Goal: Information Seeking & Learning: Learn about a topic

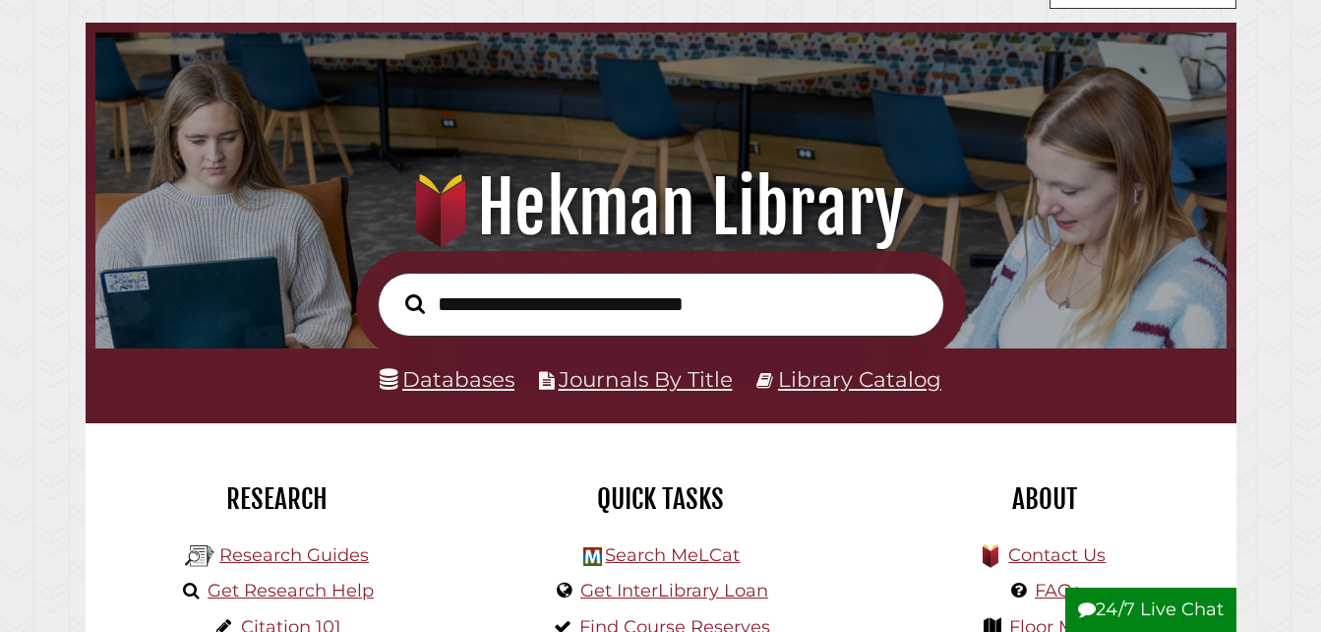
scroll to position [74, 0]
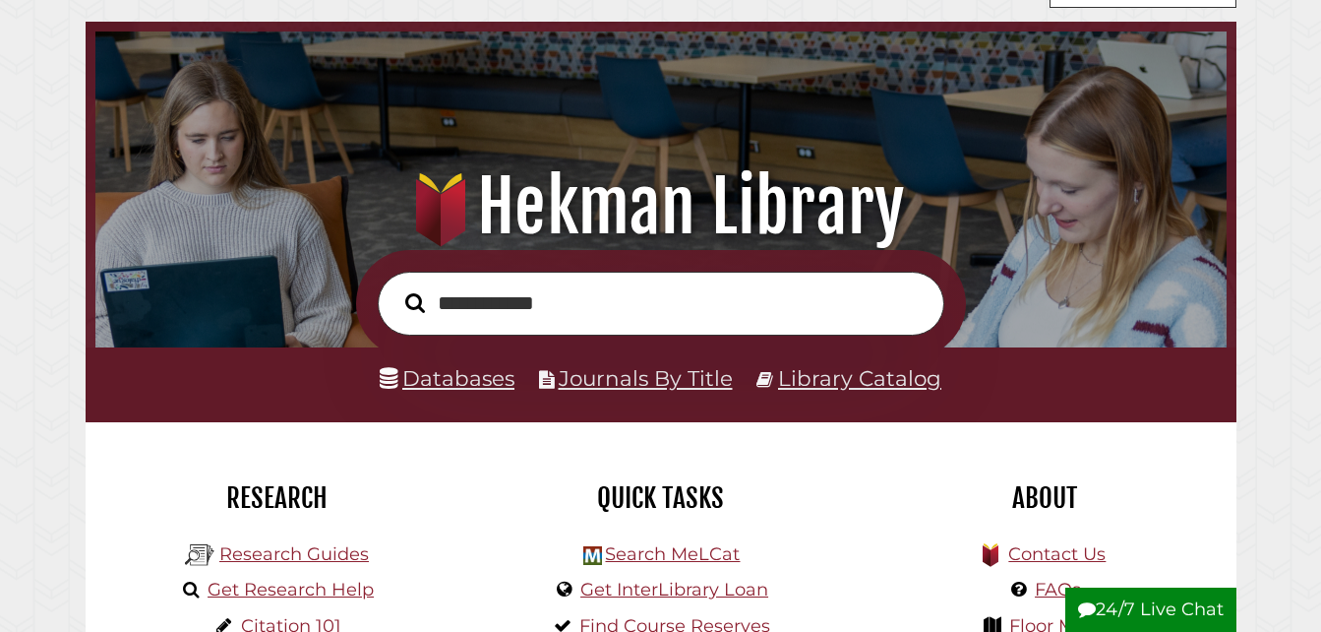
type input "**********"
click at [395, 287] on button "Search" at bounding box center [414, 302] width 39 height 30
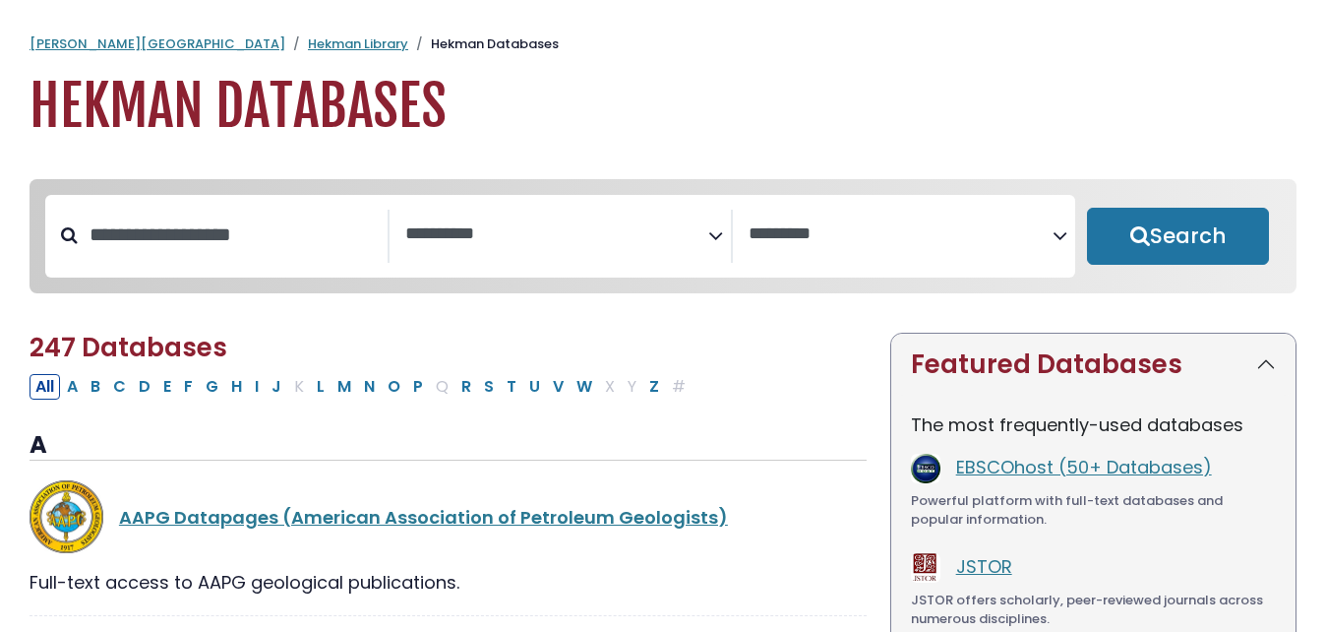
select select "Database Subject Filter"
select select "Database Vendors Filter"
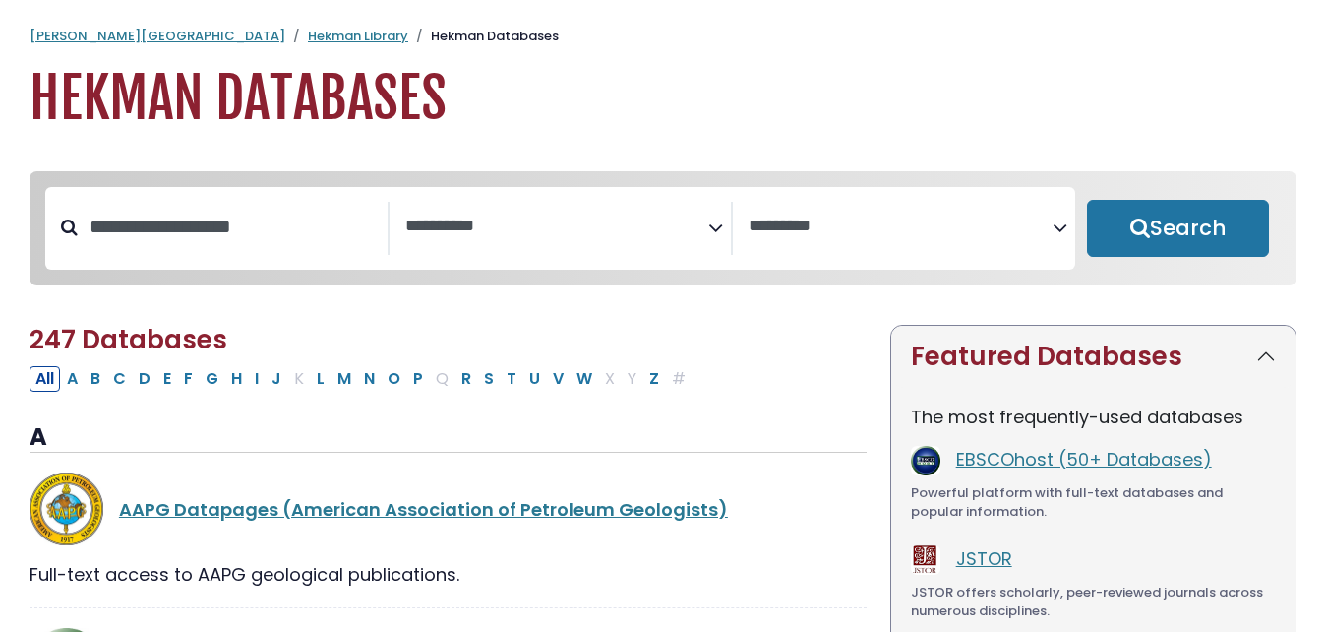
scroll to position [7, 0]
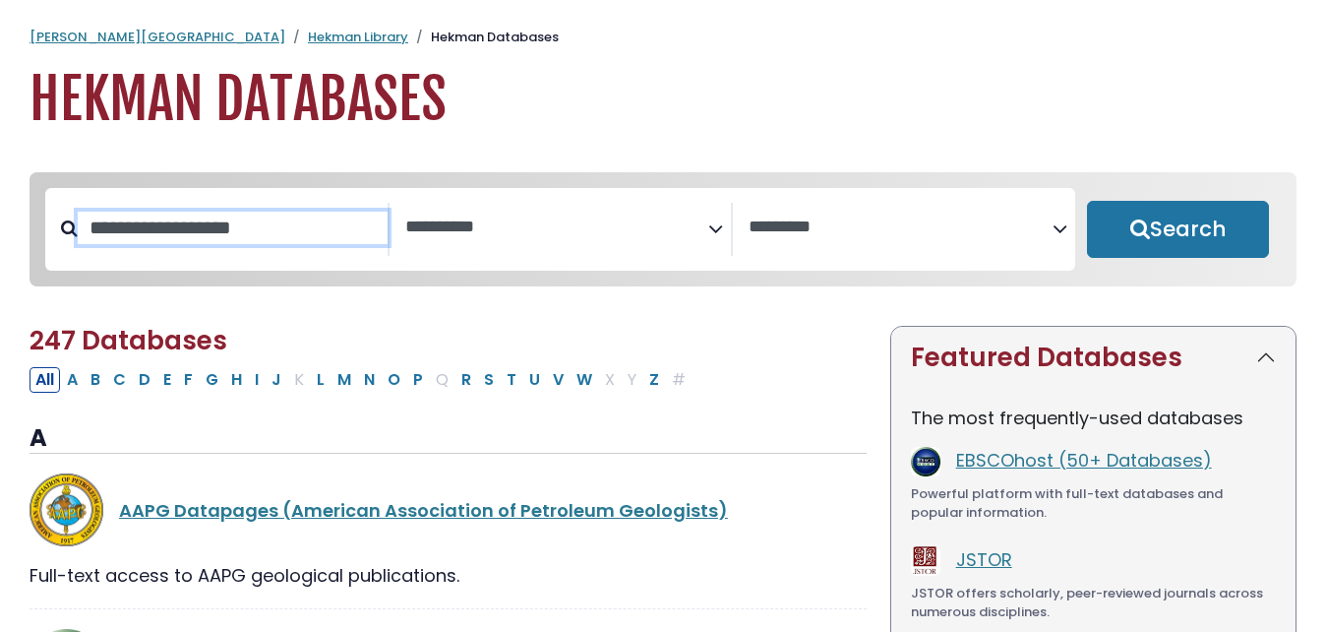
click at [204, 241] on input "Search database by title or keyword" at bounding box center [233, 227] width 310 height 32
click at [472, 223] on textarea "Search" at bounding box center [557, 227] width 304 height 21
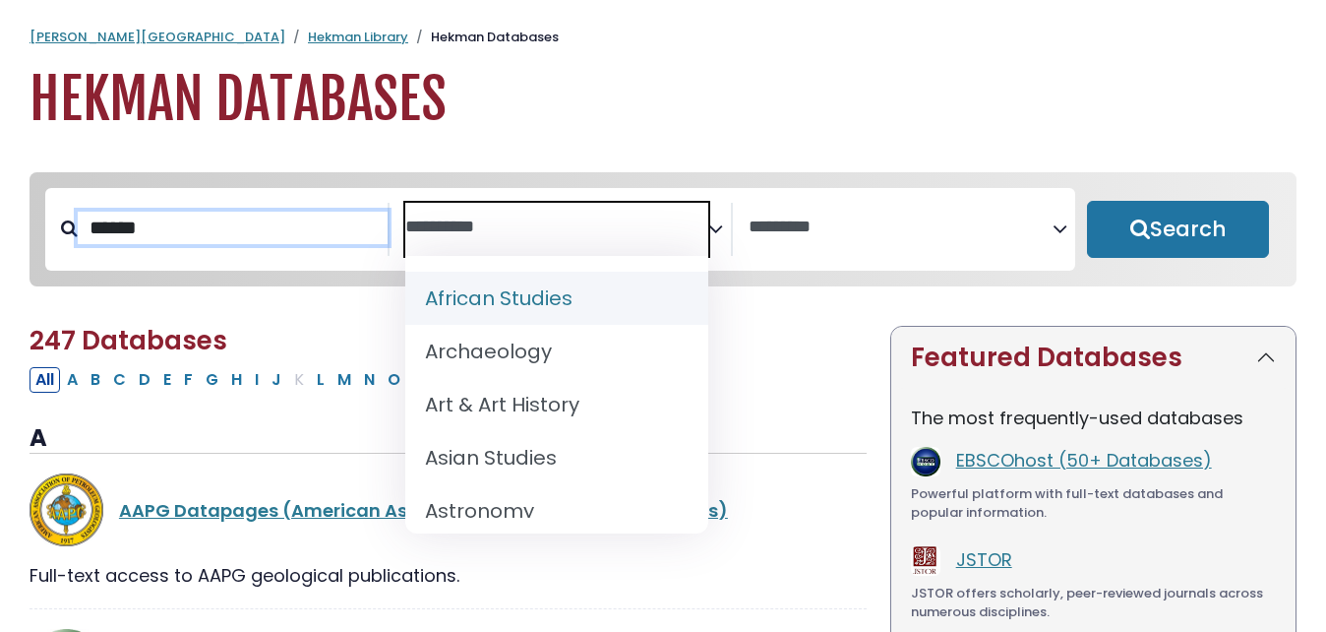
click at [331, 240] on input "******" at bounding box center [233, 227] width 310 height 32
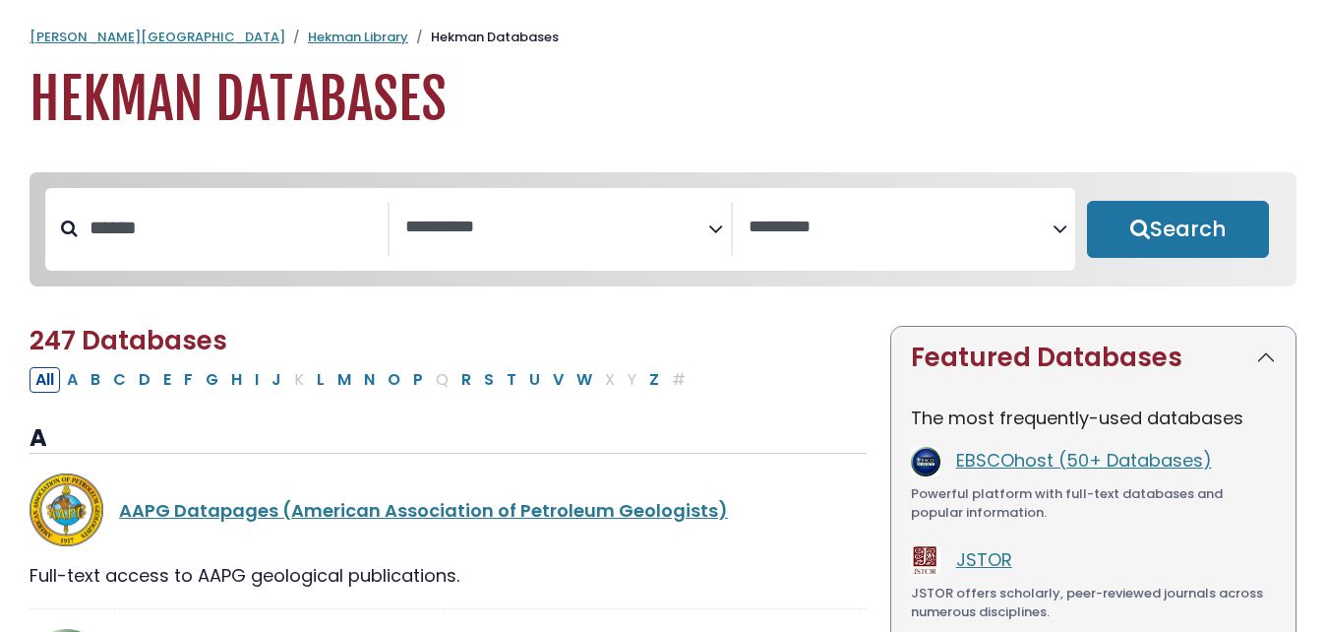
click at [815, 230] on textarea "Search" at bounding box center [901, 227] width 304 height 21
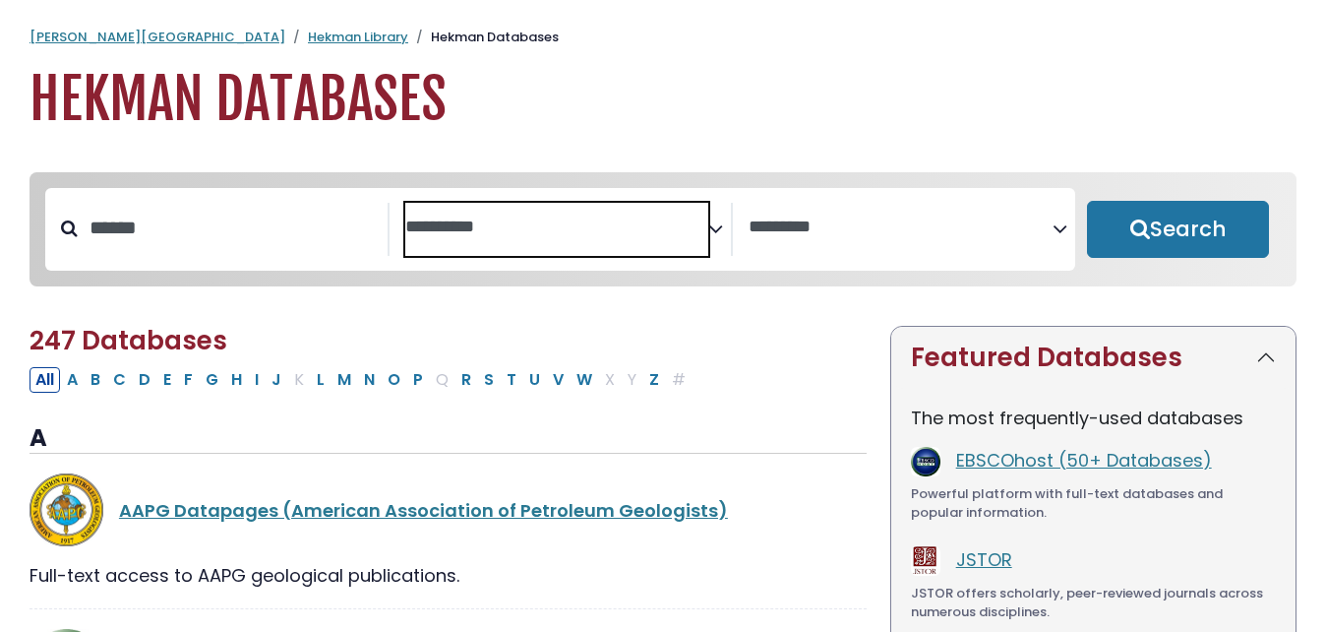
click at [668, 212] on span "Search filters" at bounding box center [557, 224] width 304 height 25
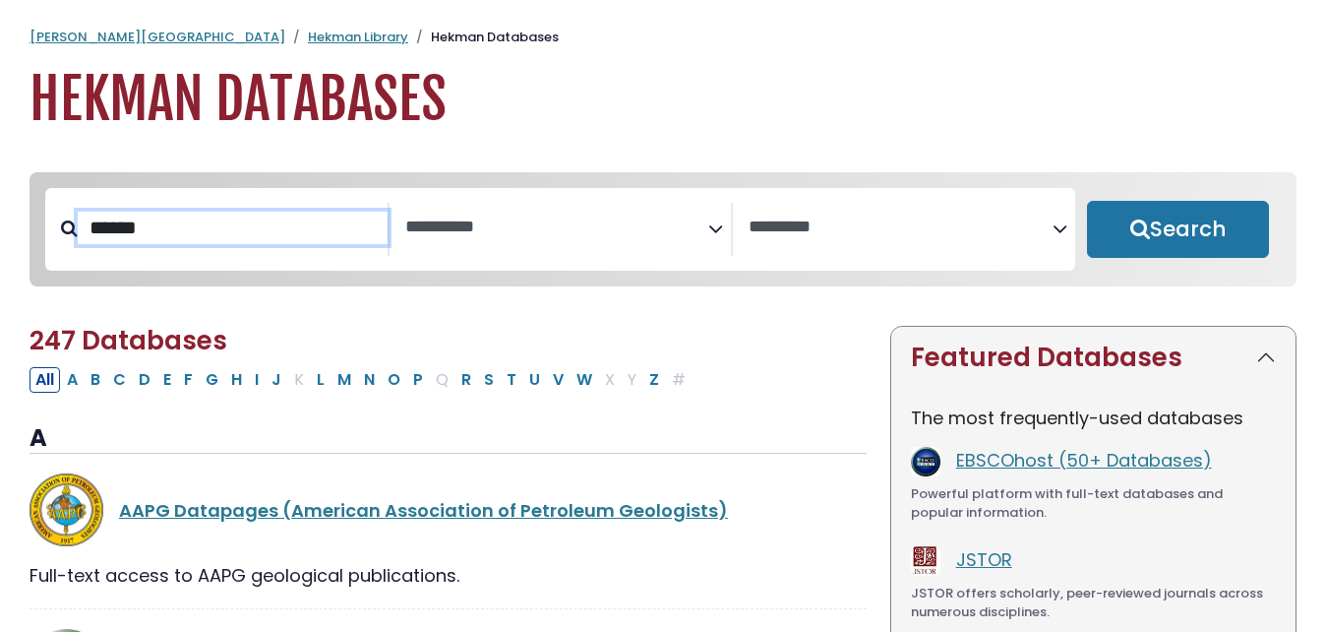
click at [232, 230] on input "******" at bounding box center [233, 227] width 310 height 32
type input "**********"
click at [1087, 201] on button "Search" at bounding box center [1178, 229] width 182 height 57
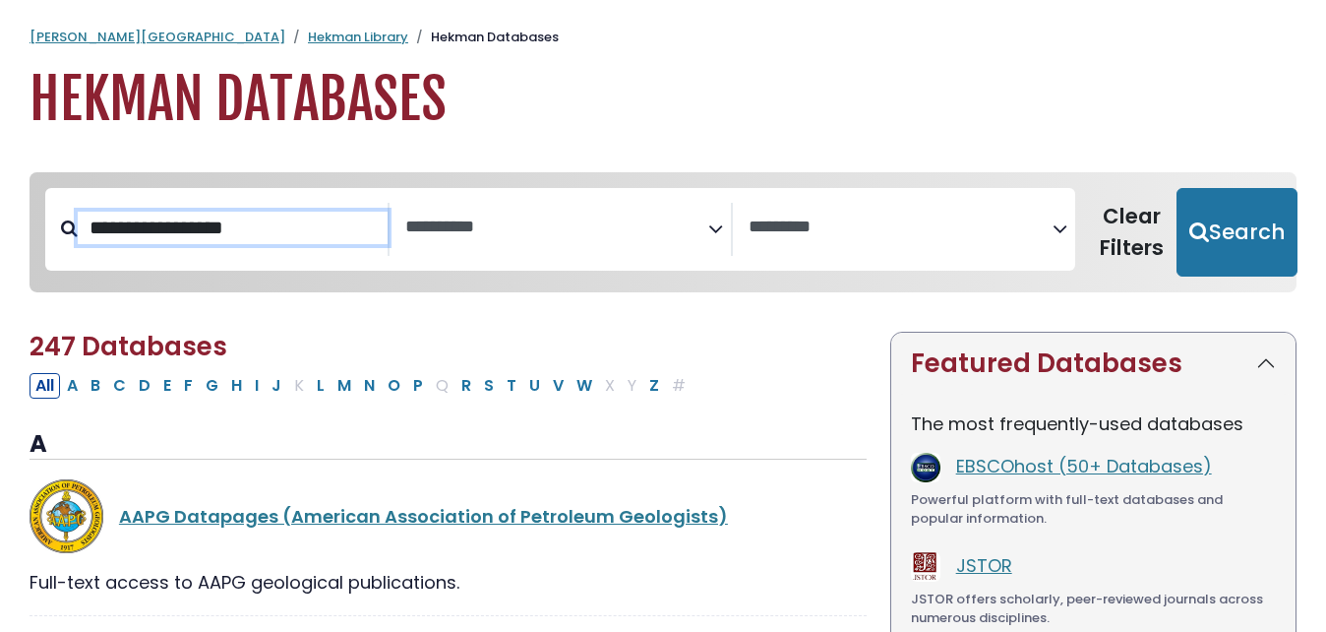
select select "Database Subject Filter"
select select "Database Vendors Filter"
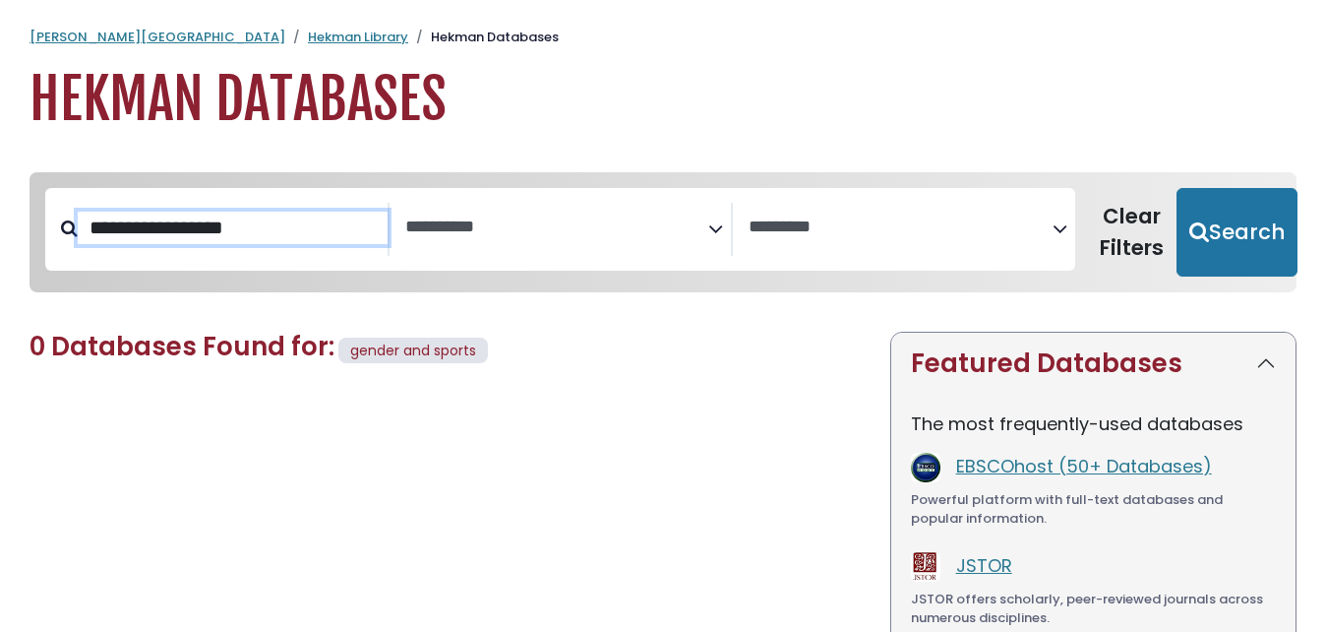
scroll to position [9, 0]
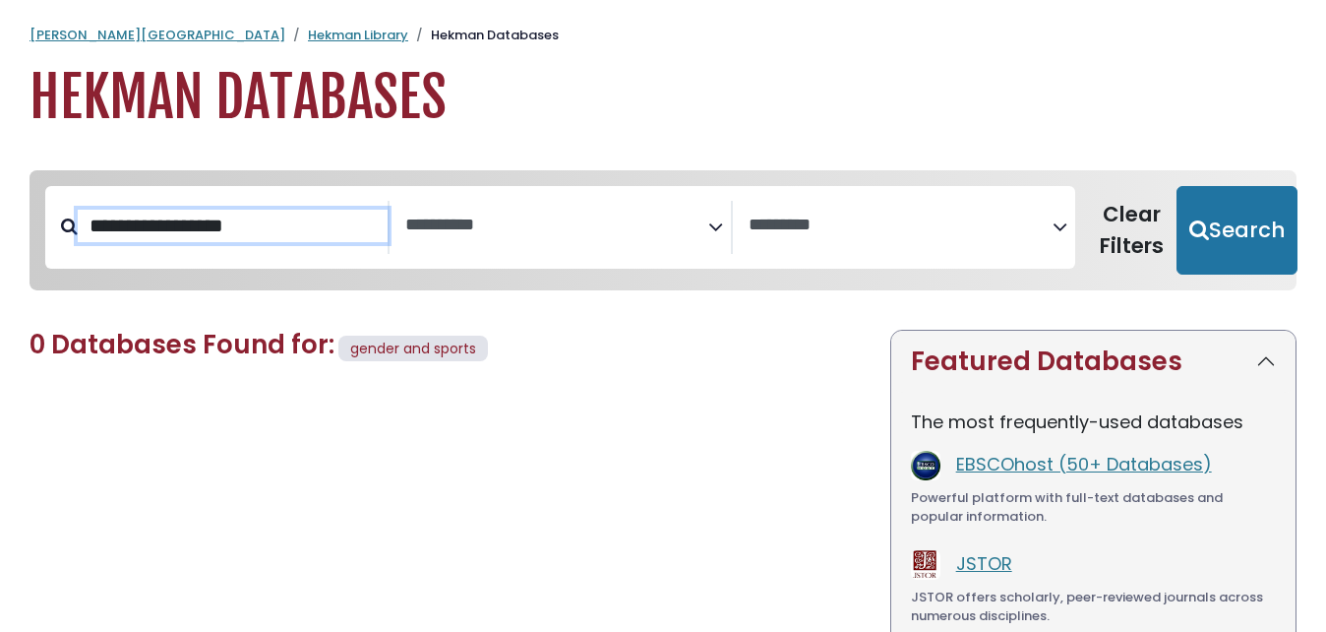
click at [295, 231] on input "**********" at bounding box center [233, 226] width 310 height 32
type input "*"
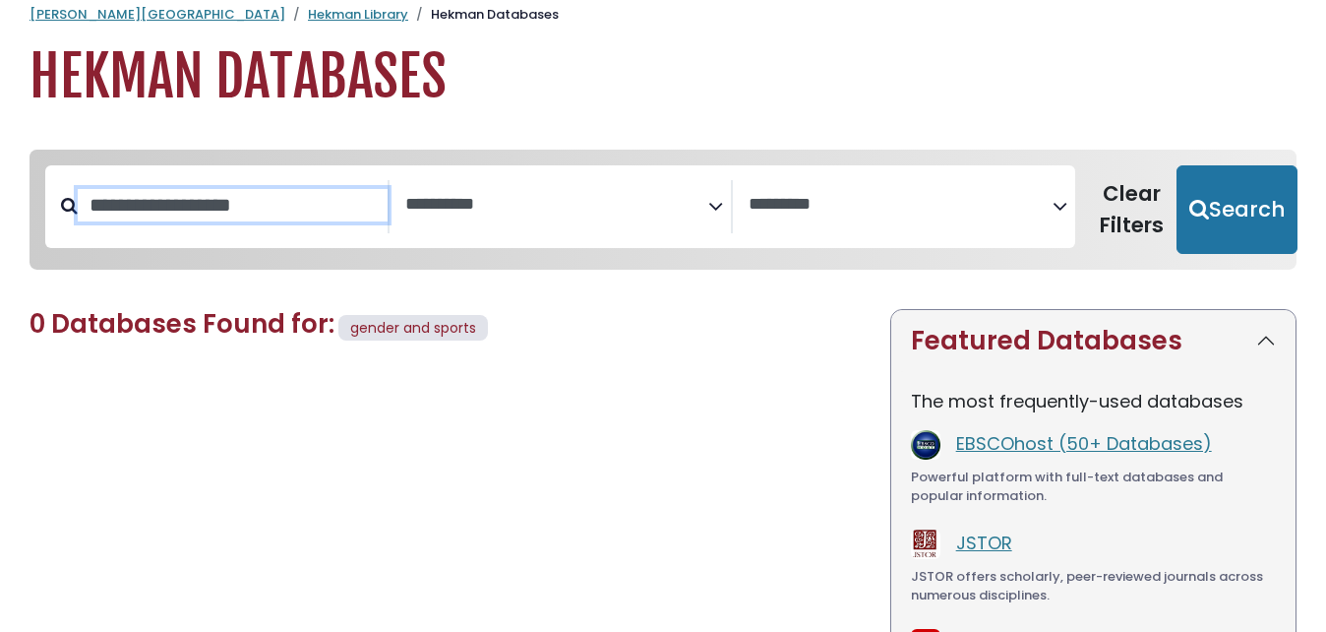
scroll to position [0, 0]
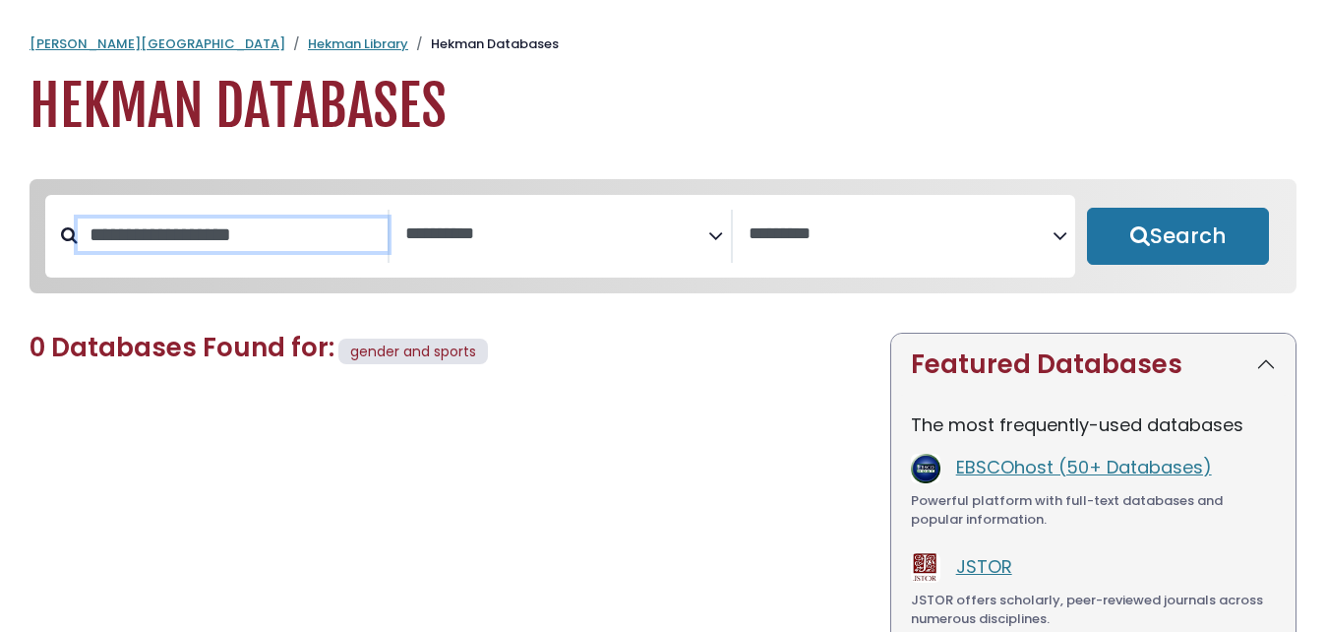
scroll to position [7, 0]
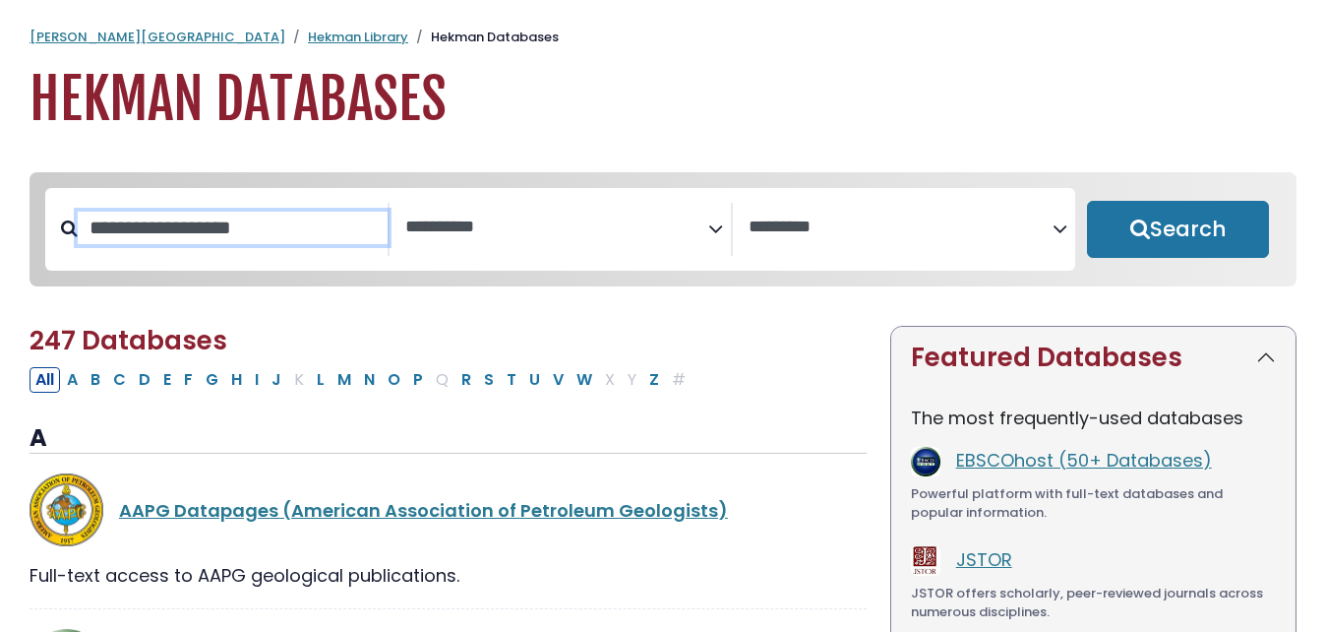
select select "Database Subject Filter"
select select "Database Vendors Filter"
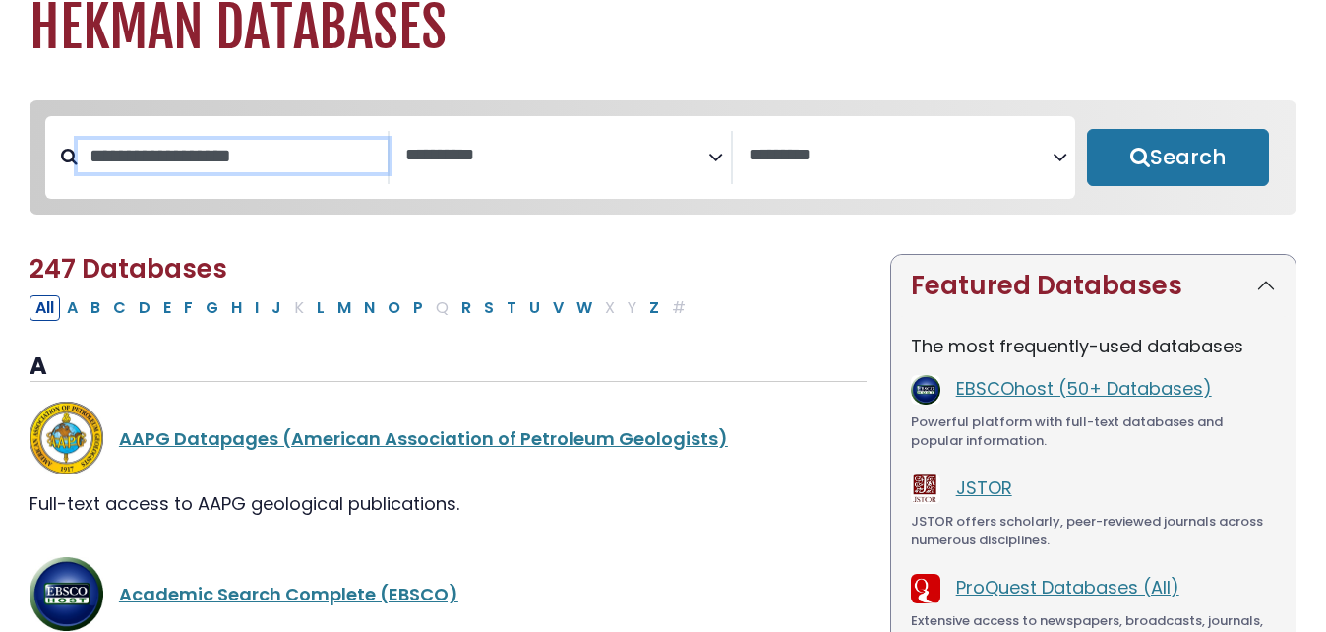
scroll to position [81, 0]
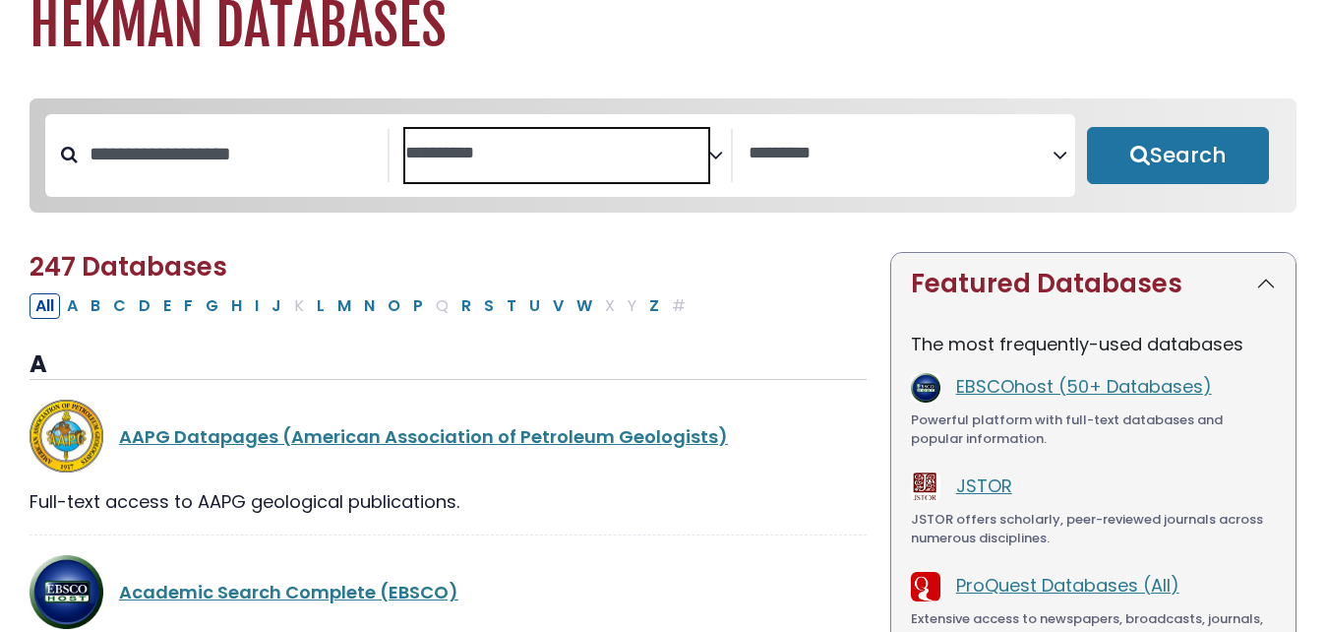
click at [538, 154] on textarea "Search" at bounding box center [557, 154] width 304 height 21
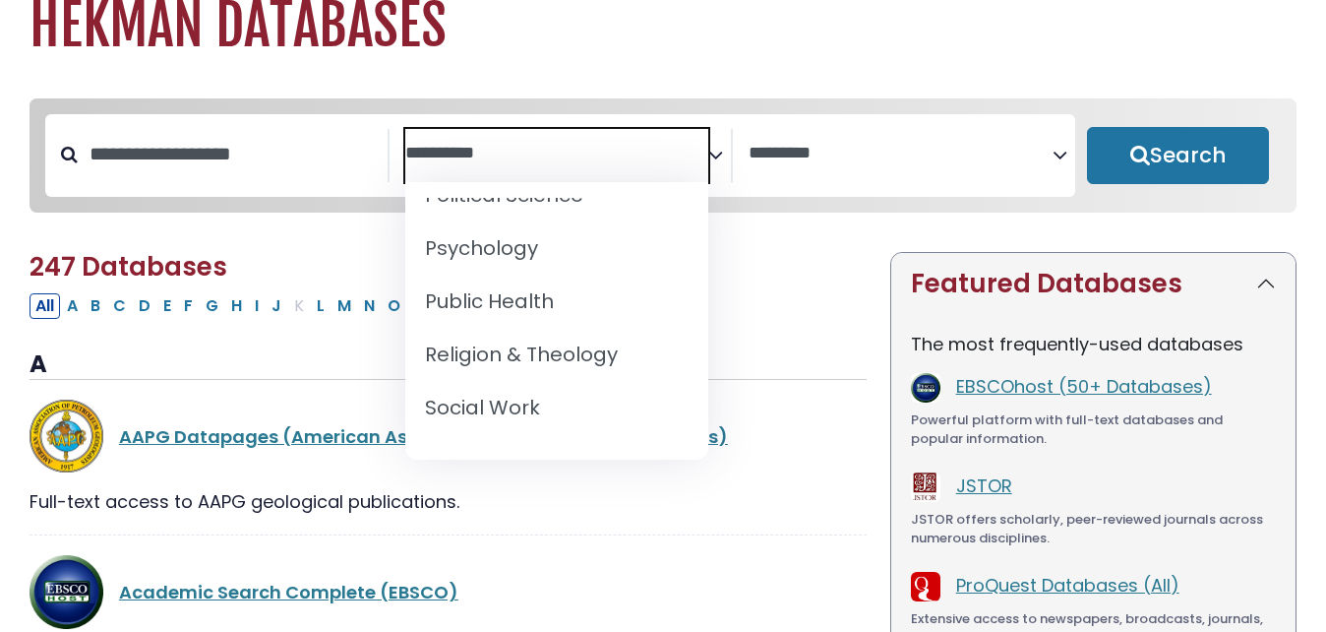
scroll to position [2015, 0]
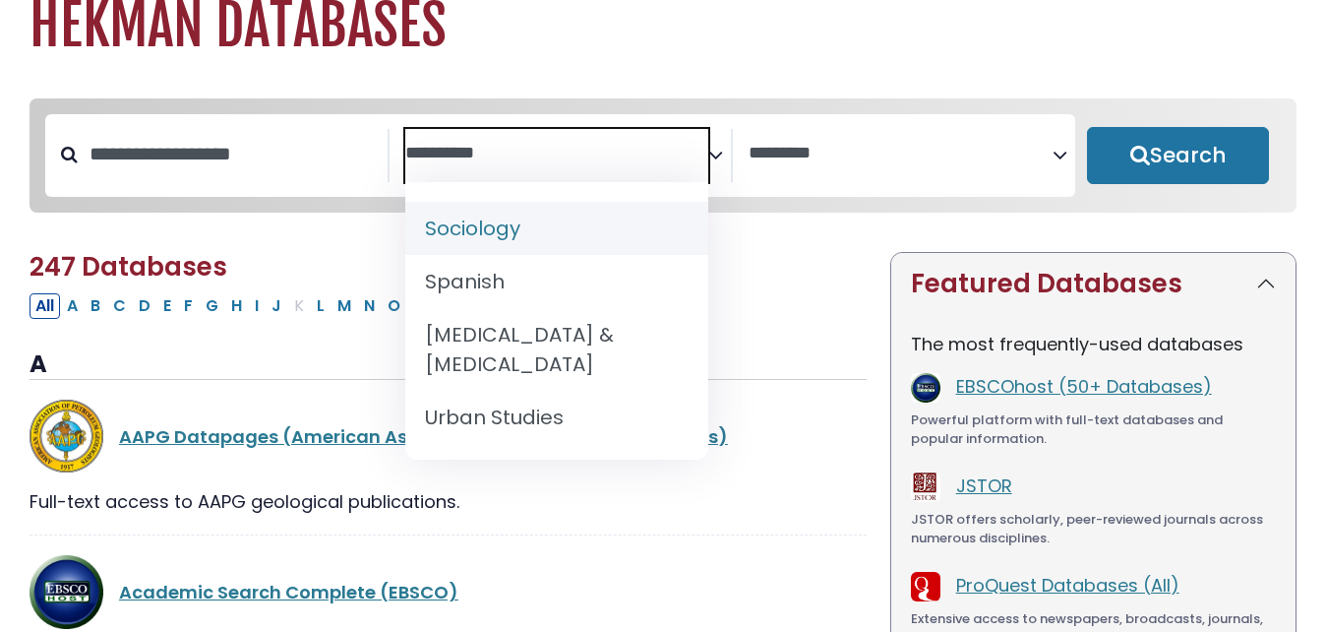
select select "*****"
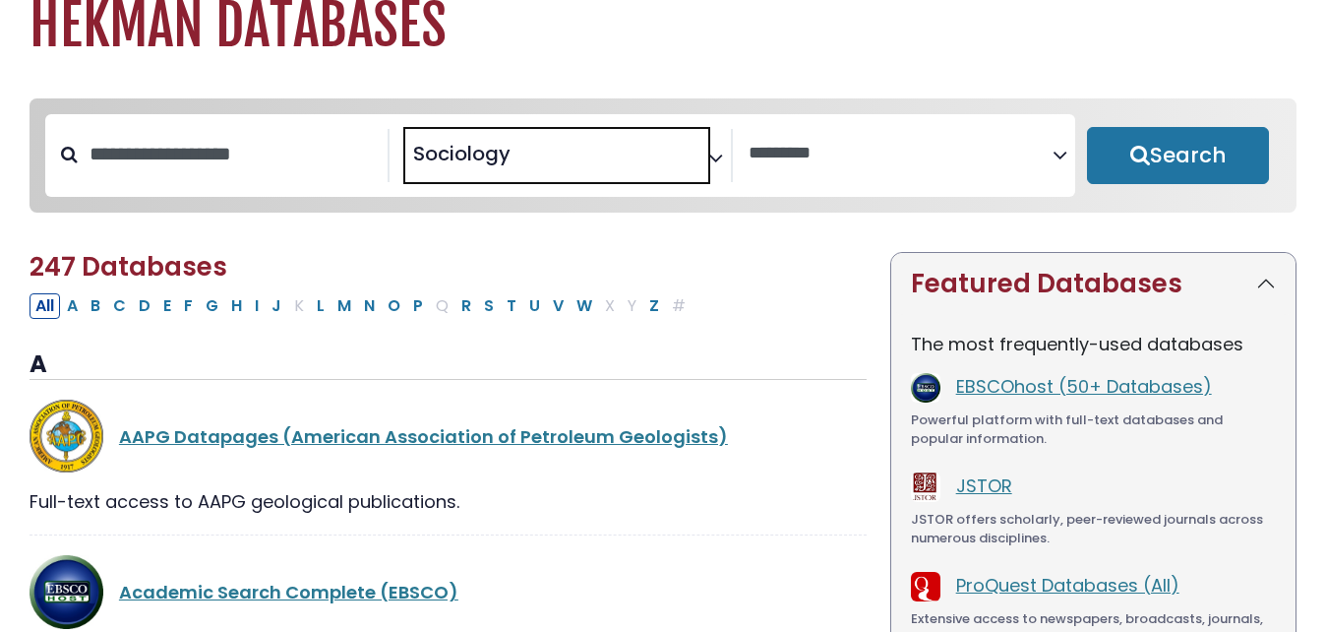
scroll to position [972, 0]
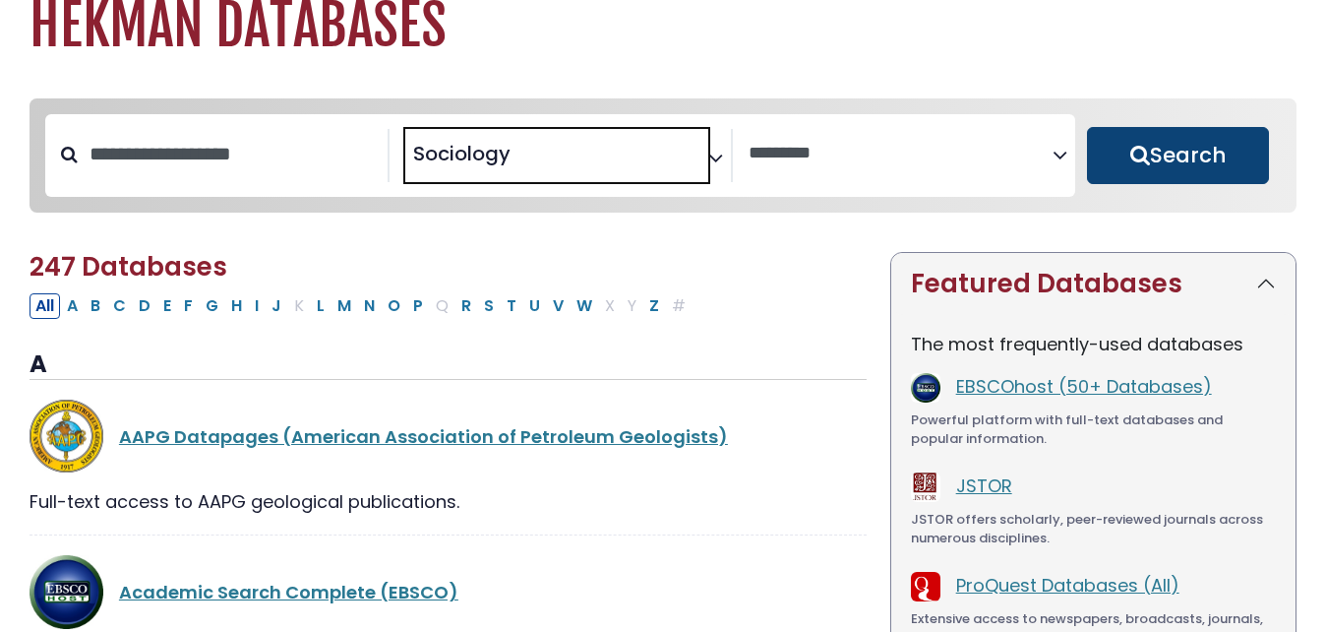
click at [1153, 161] on button "Search" at bounding box center [1178, 155] width 182 height 57
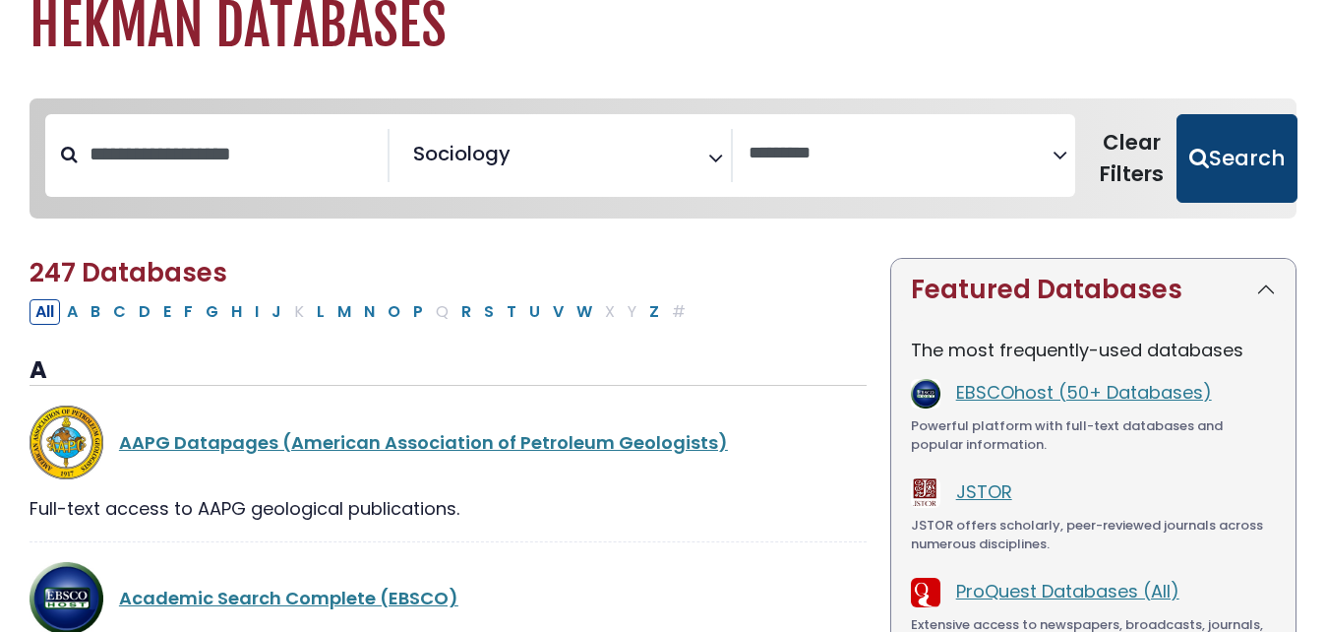
select select "Database Vendors Filter"
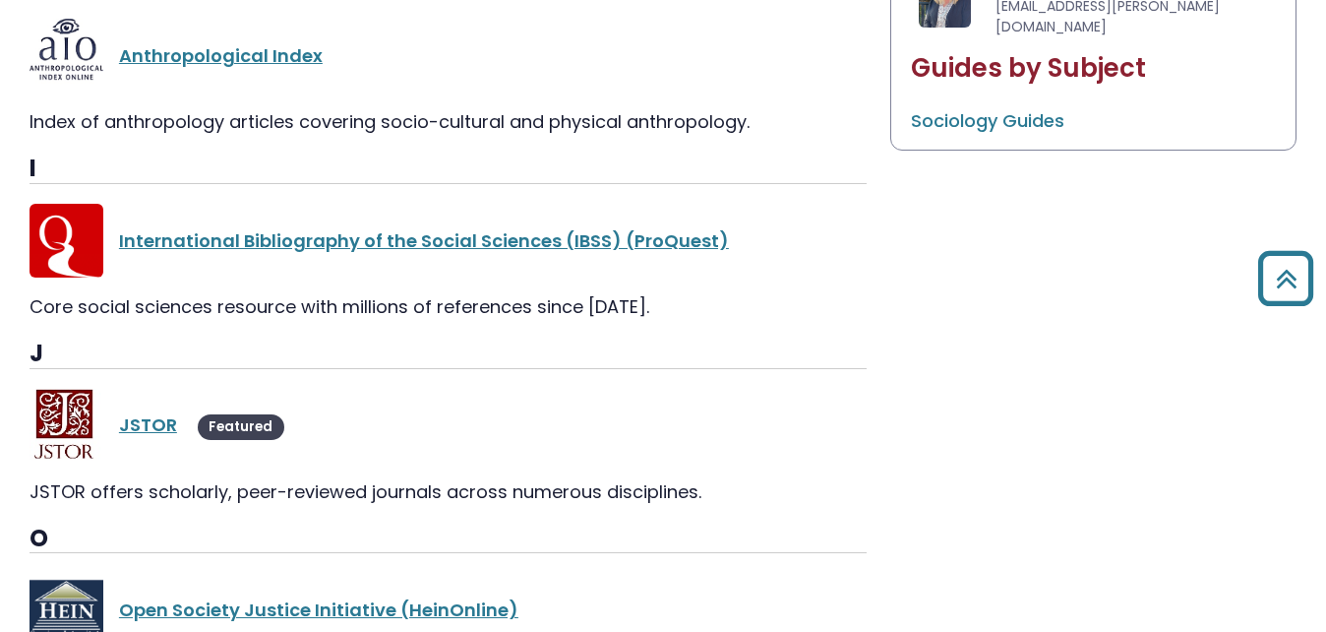
scroll to position [1097, 0]
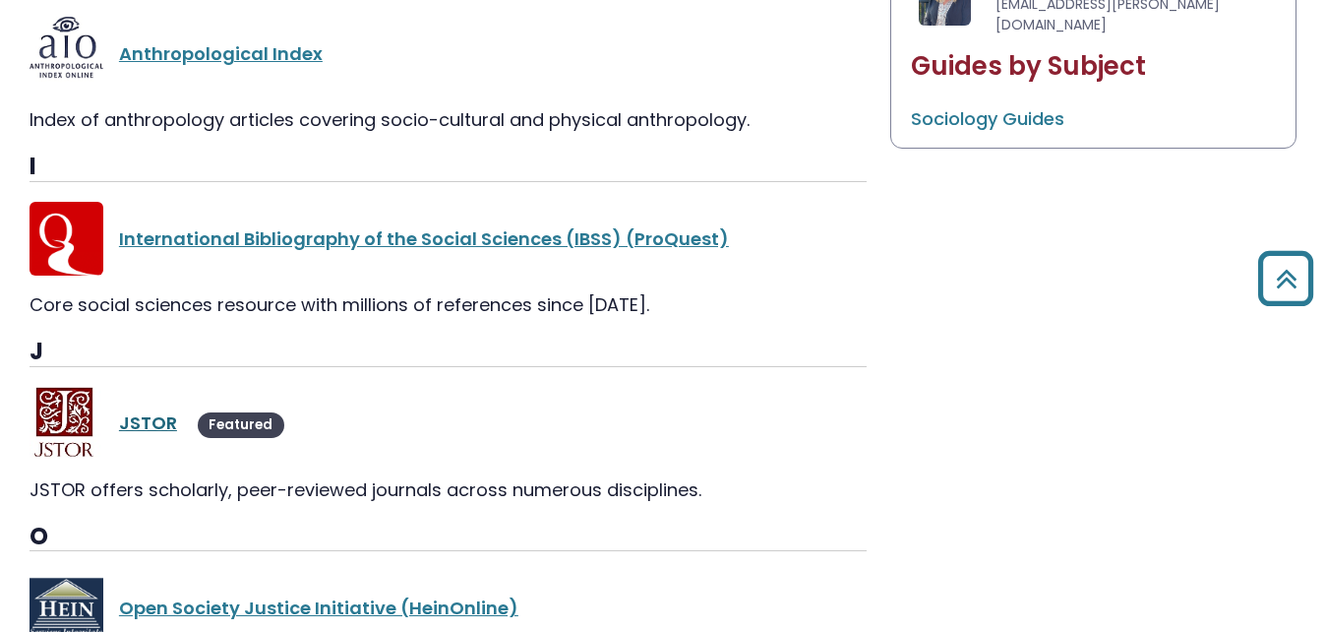
click at [160, 420] on link "JSTOR" at bounding box center [148, 422] width 58 height 25
